Goal: Find specific page/section: Find specific page/section

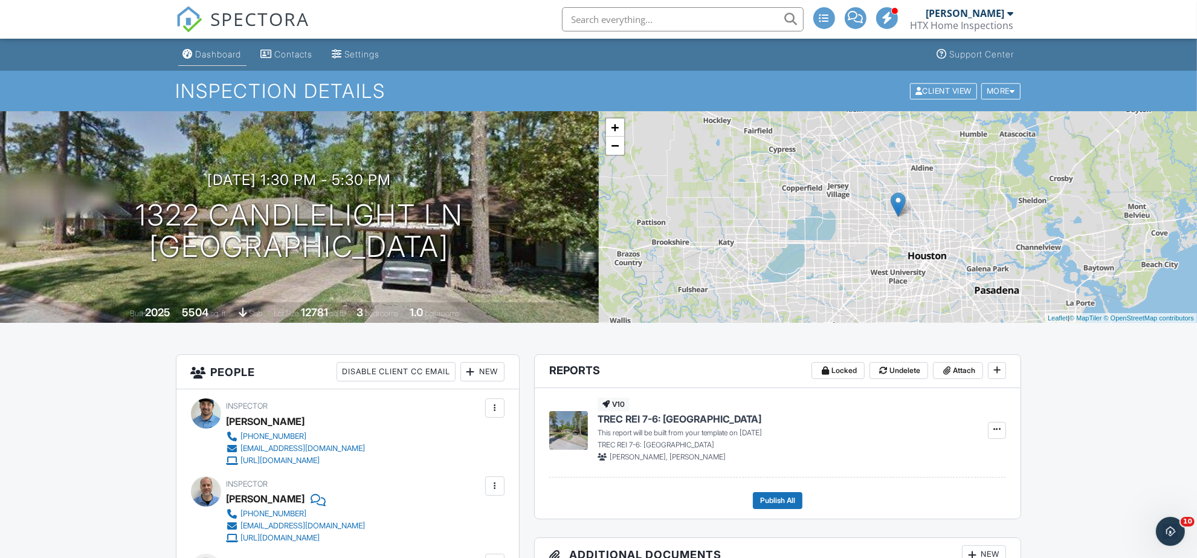
click at [197, 56] on div "Dashboard" at bounding box center [219, 54] width 46 height 10
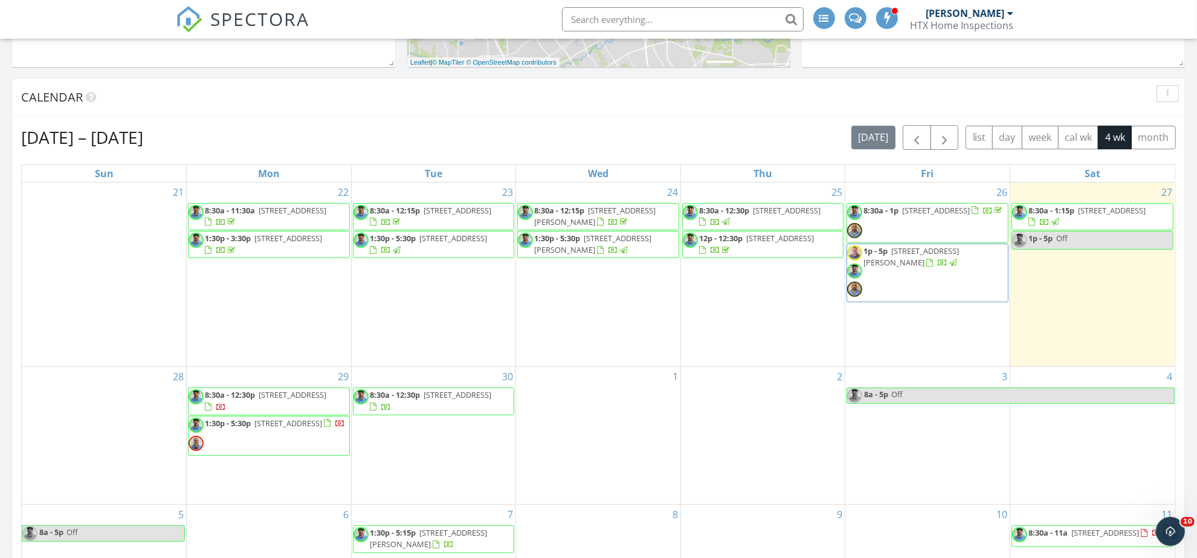
scroll to position [378, 0]
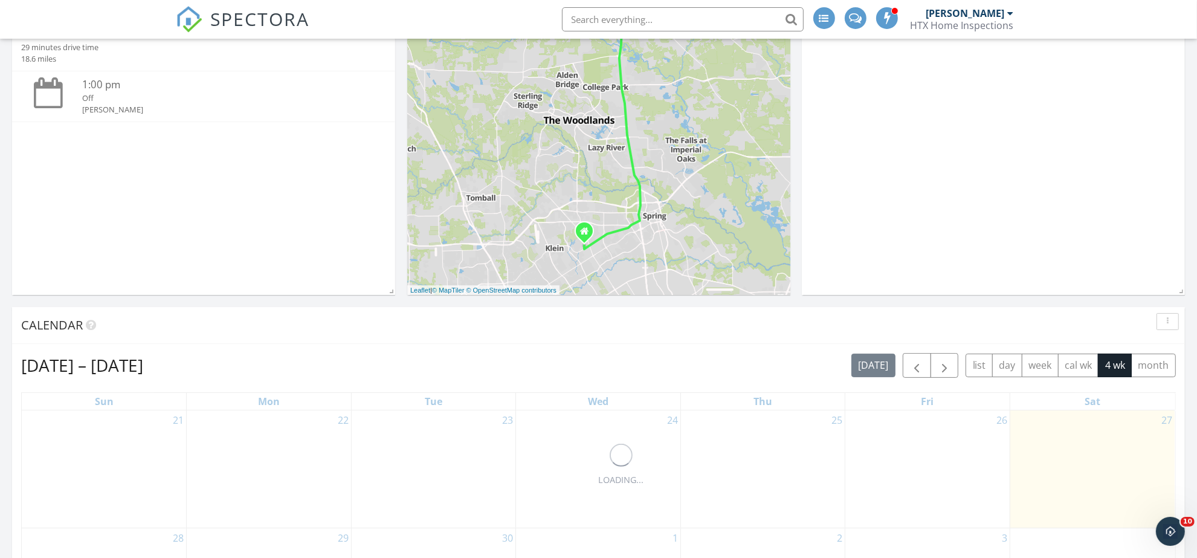
scroll to position [453, 0]
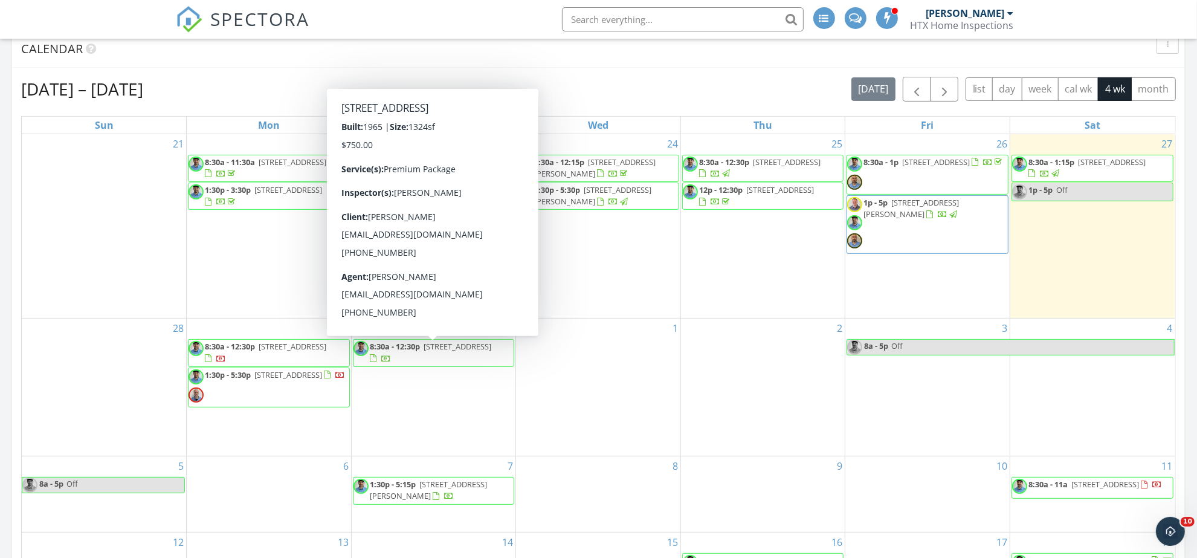
click at [454, 355] on span "8:30a - 12:30p 601 Midway Dr, Baytown 77521" at bounding box center [433, 353] width 161 height 24
click at [466, 351] on span "601 Midway Dr, Baytown 77521" at bounding box center [458, 346] width 68 height 11
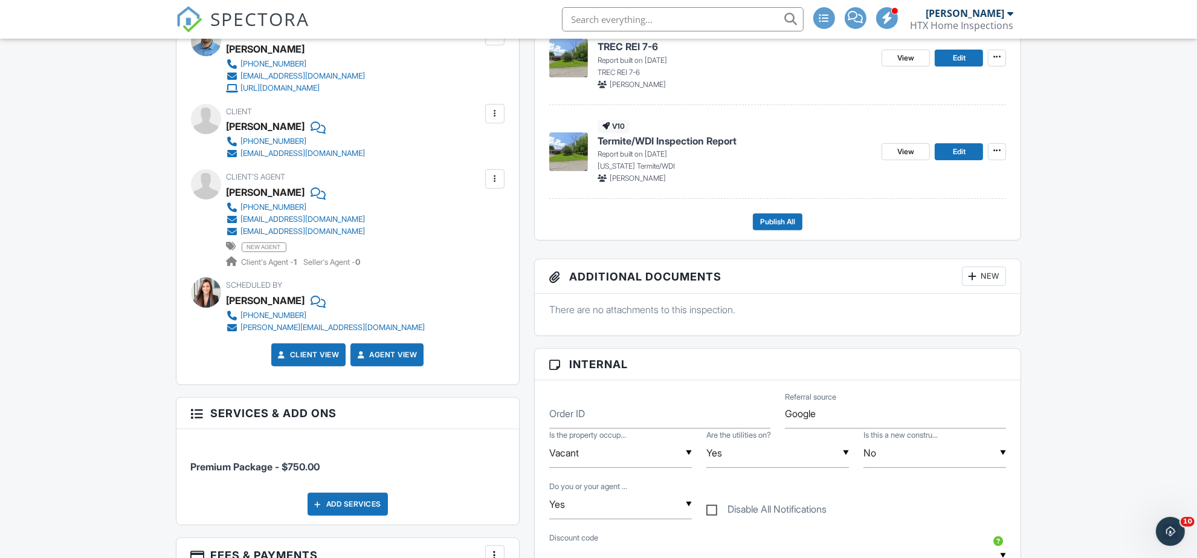
scroll to position [151, 0]
